Goal: Task Accomplishment & Management: Complete application form

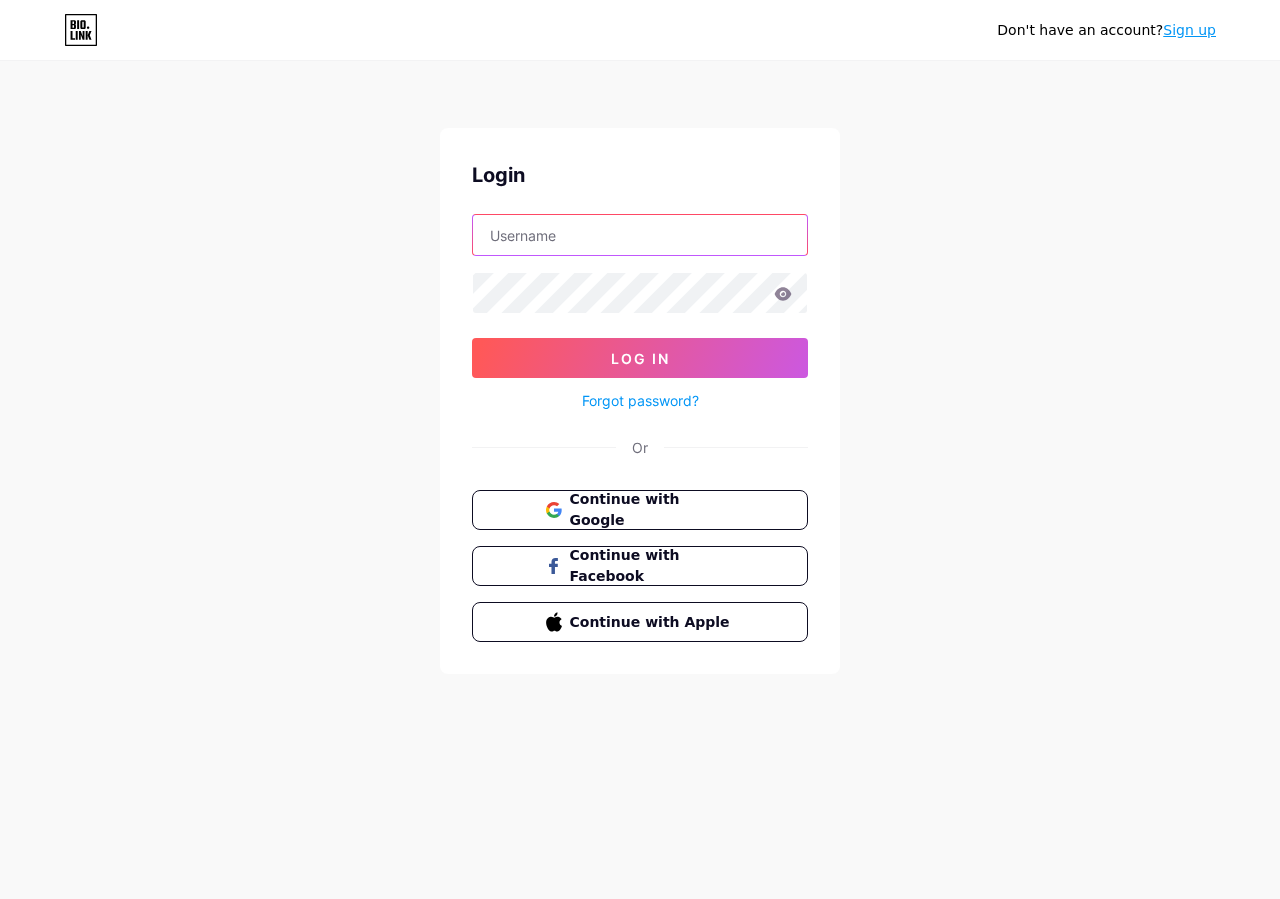
click at [594, 238] on input "text" at bounding box center [640, 235] width 334 height 40
click at [798, 898] on img at bounding box center [640, 911] width 1280 height 24
drag, startPoint x: 1012, startPoint y: 504, endPoint x: 972, endPoint y: 491, distance: 42.1
type input "peakacademiccoaching"
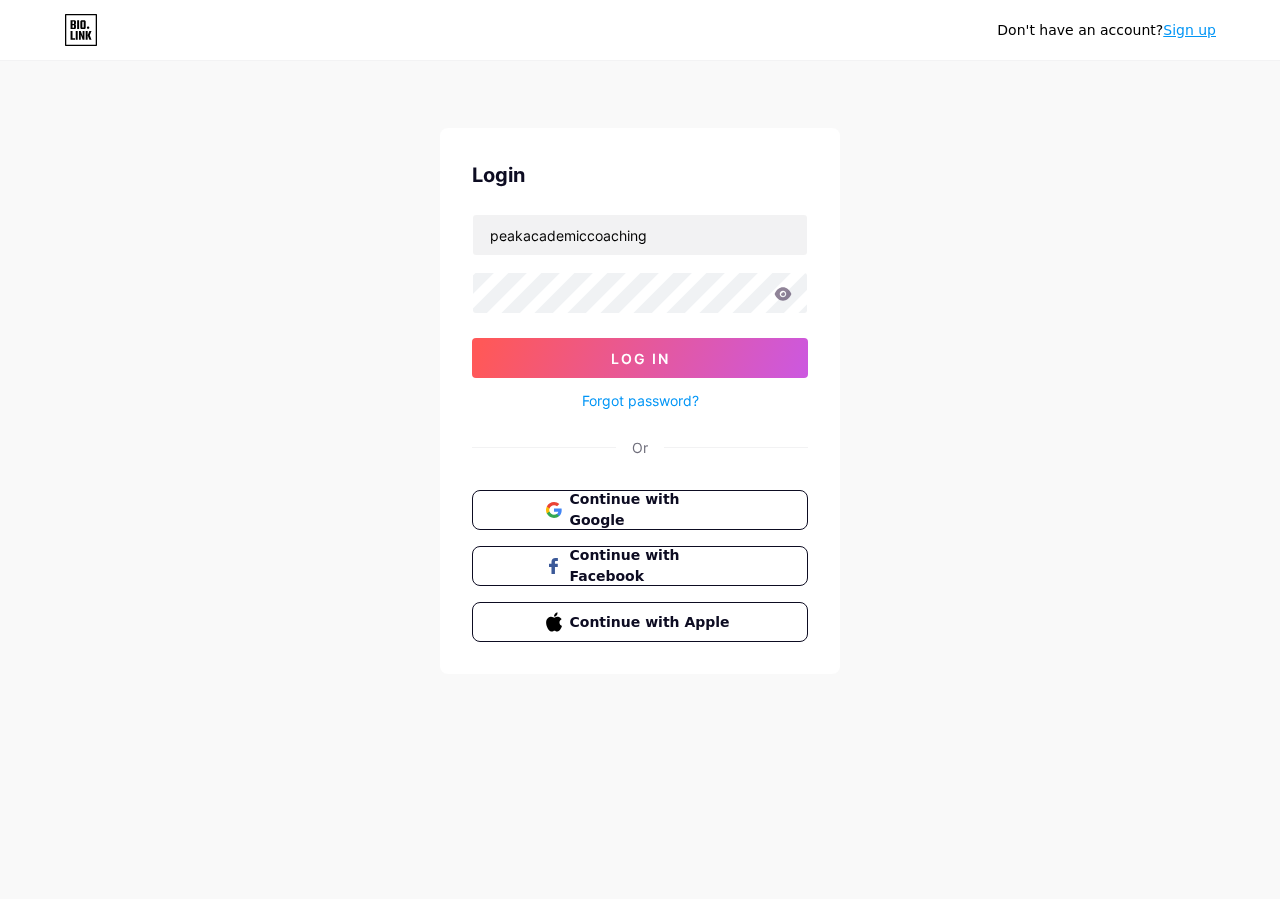
click at [805, 898] on img at bounding box center [640, 911] width 1280 height 24
click at [723, 371] on button "Log In" at bounding box center [640, 358] width 336 height 40
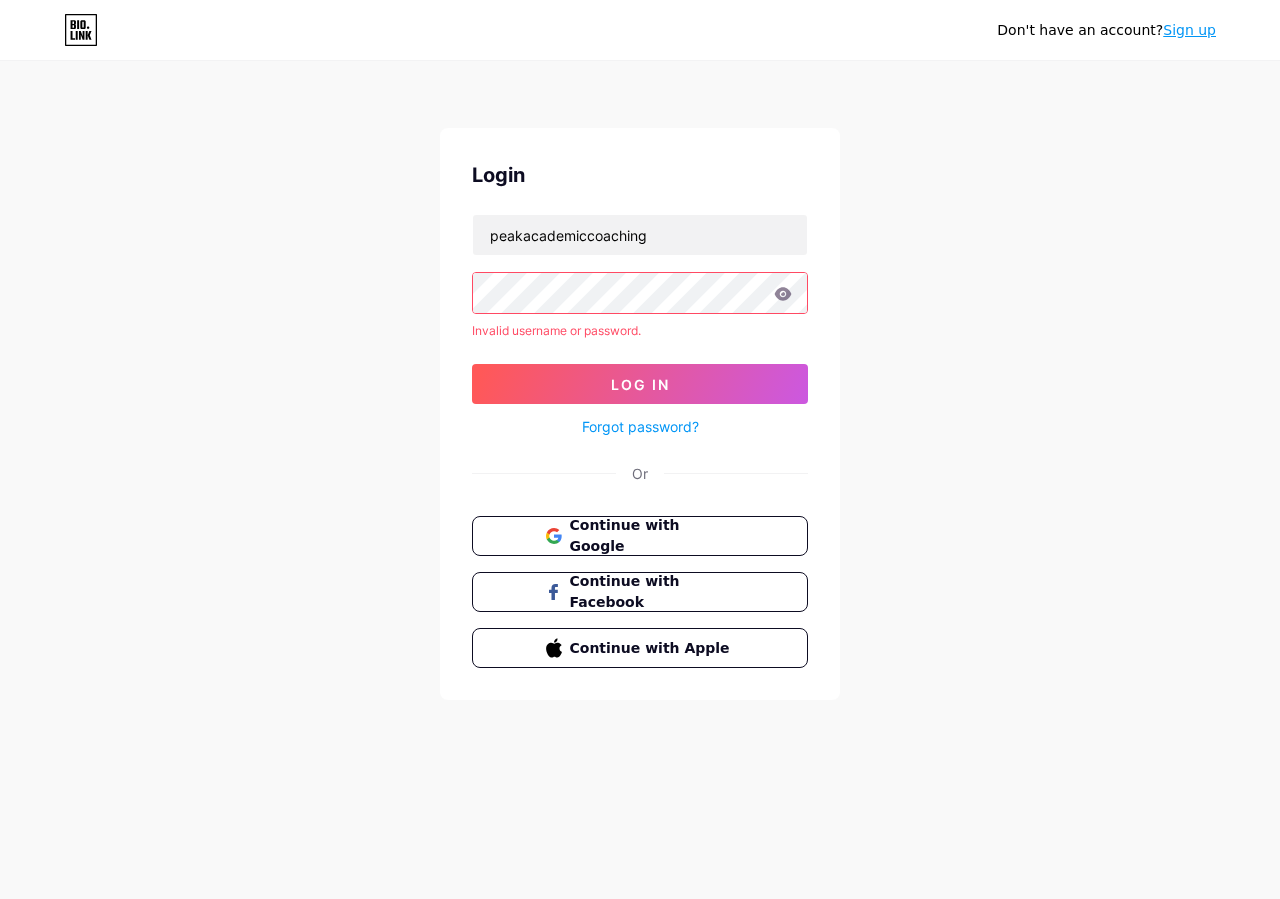
click at [1205, 35] on link "Sign up" at bounding box center [1189, 30] width 53 height 16
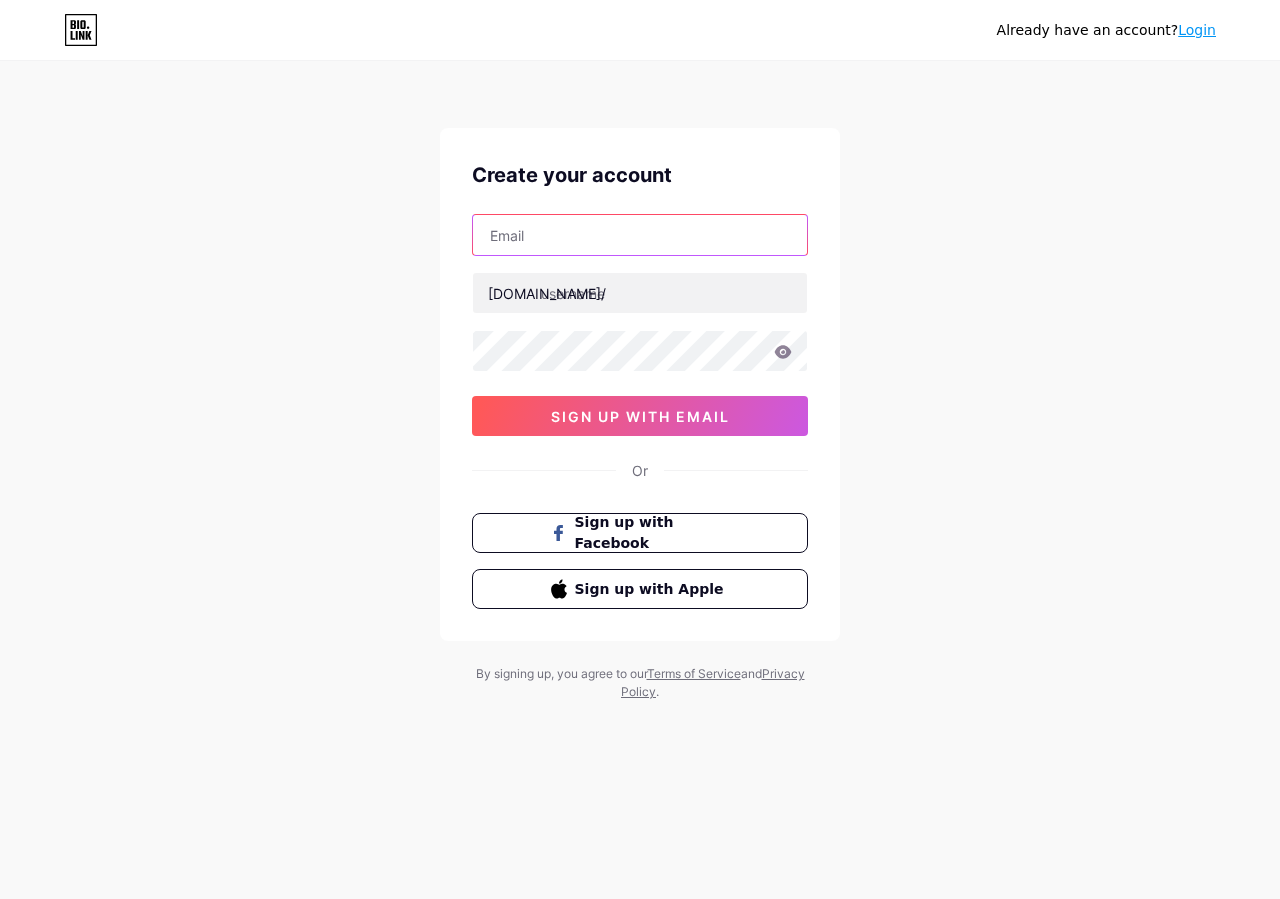
drag, startPoint x: 607, startPoint y: 217, endPoint x: 603, endPoint y: 233, distance: 16.5
click at [608, 219] on input "text" at bounding box center [640, 235] width 334 height 40
click at [804, 898] on img at bounding box center [640, 911] width 1280 height 24
type input "[EMAIL_ADDRESS][DOMAIN_NAME]"
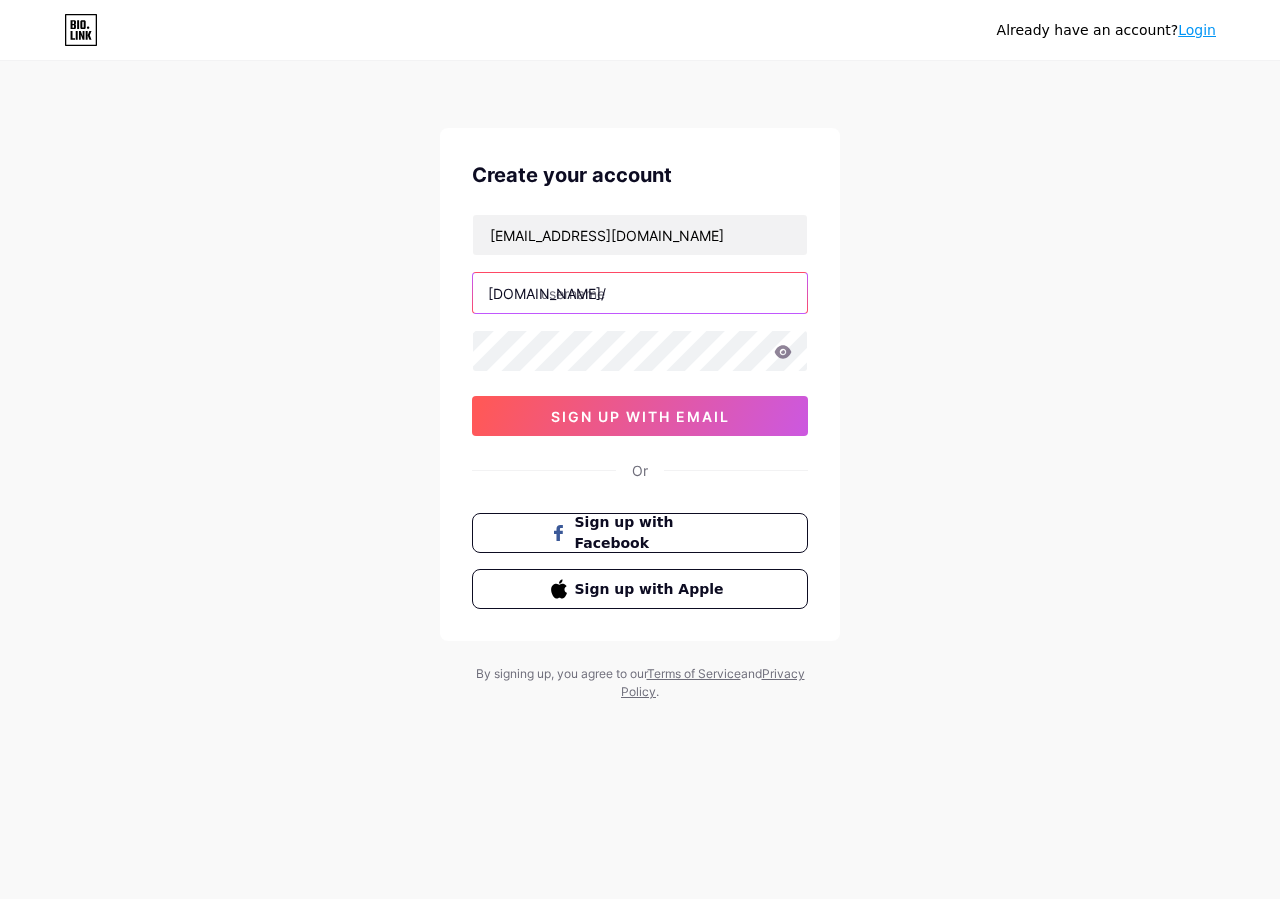
click at [682, 296] on input "text" at bounding box center [640, 293] width 334 height 40
click at [791, 898] on img at bounding box center [640, 911] width 1280 height 24
type input "peakacademiccoaching"
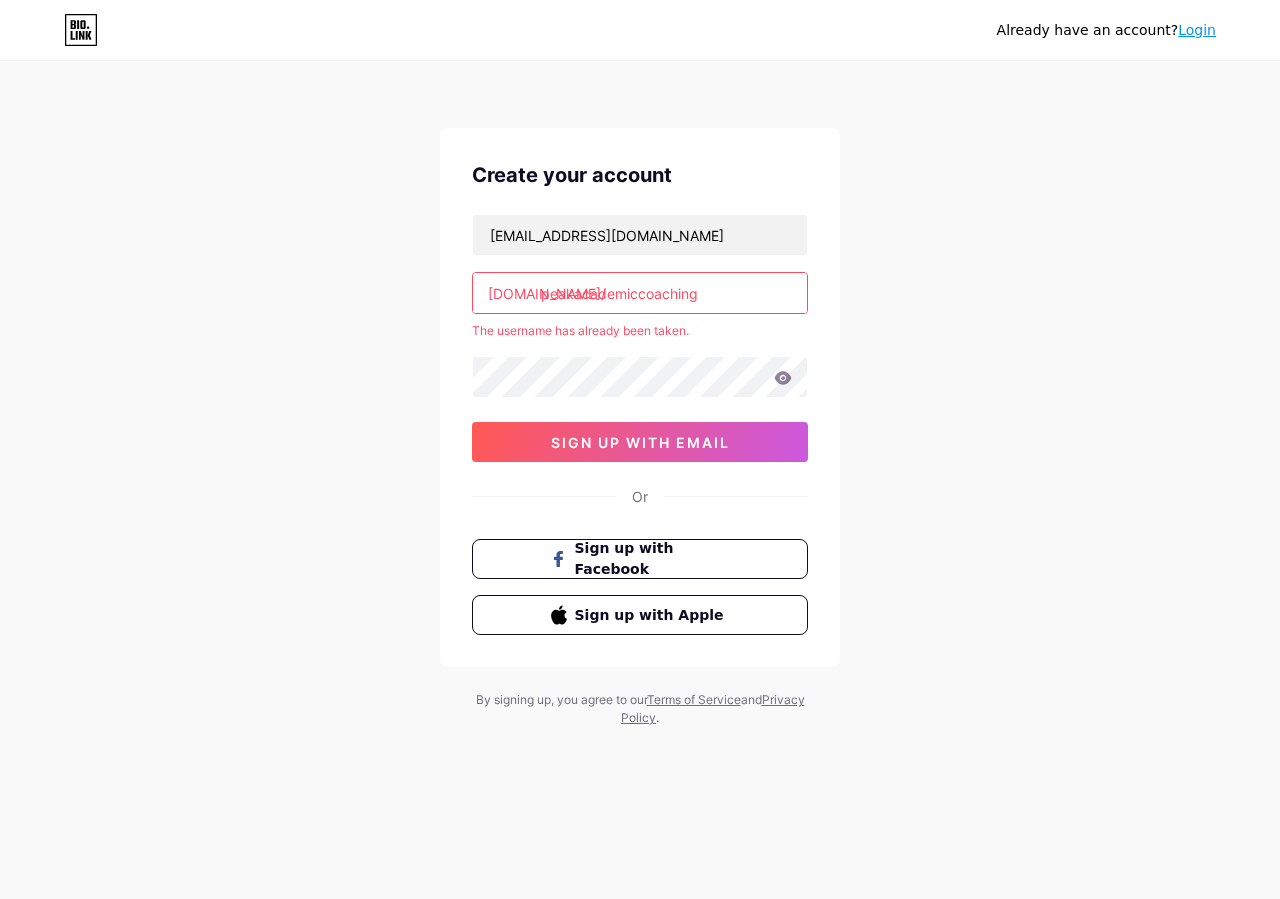
click at [800, 898] on img at bounding box center [640, 911] width 1280 height 24
